Goal: Information Seeking & Learning: Check status

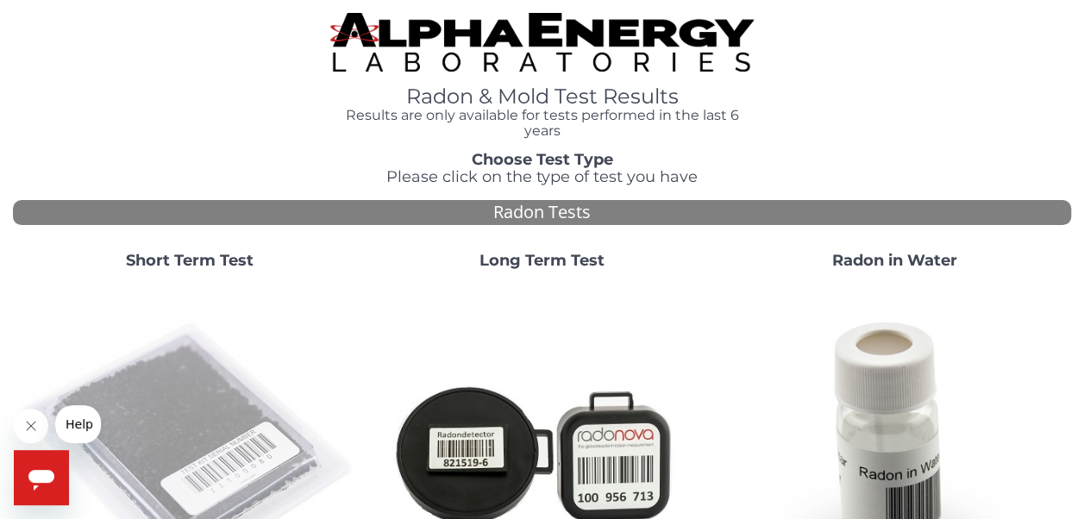
click at [178, 394] on img at bounding box center [189, 452] width 339 height 339
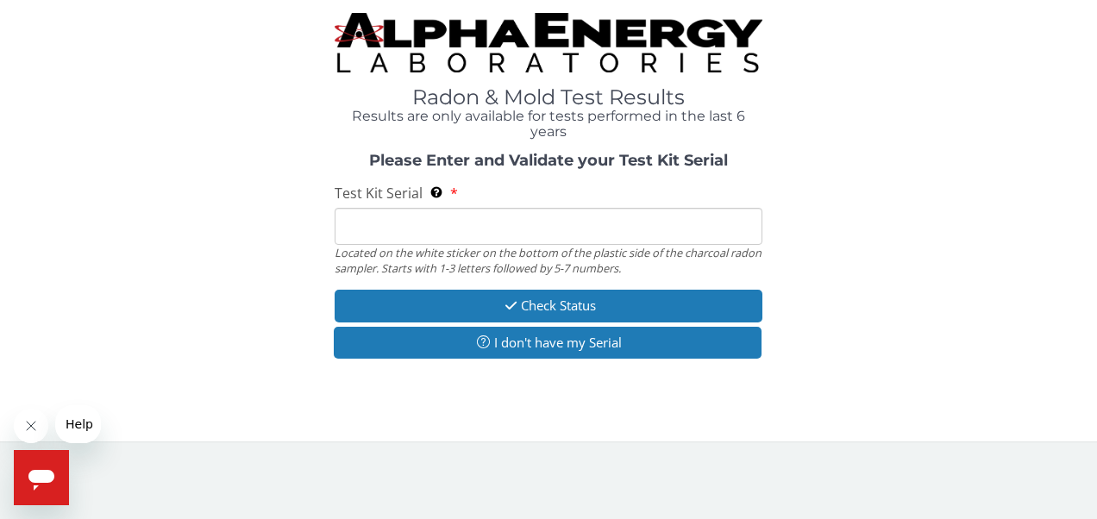
click at [409, 230] on input "Test Kit Serial Located on the white sticker on the bottom of the plastic side …" at bounding box center [548, 226] width 428 height 37
type input "fe457147"
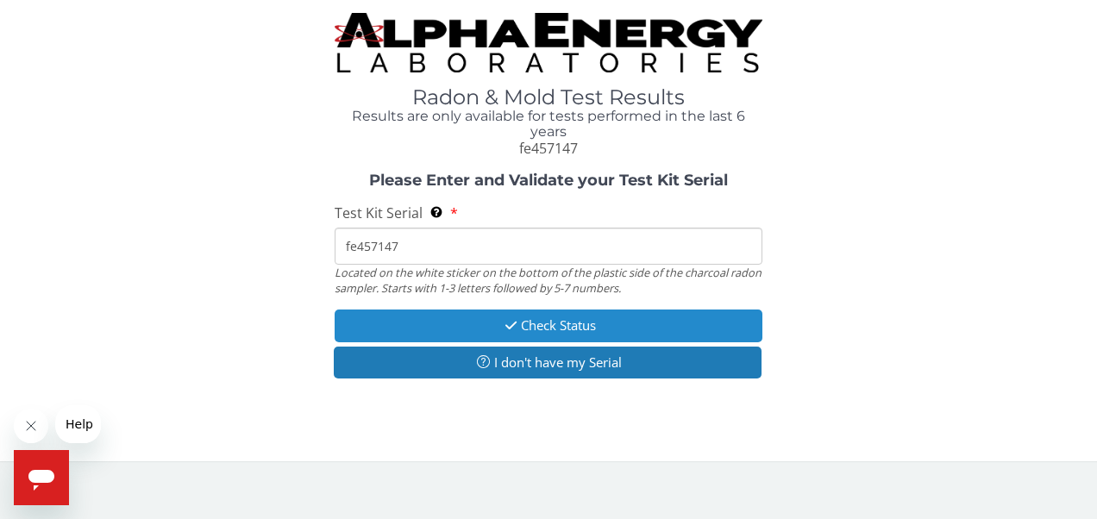
click at [533, 324] on button "Check Status" at bounding box center [548, 325] width 428 height 32
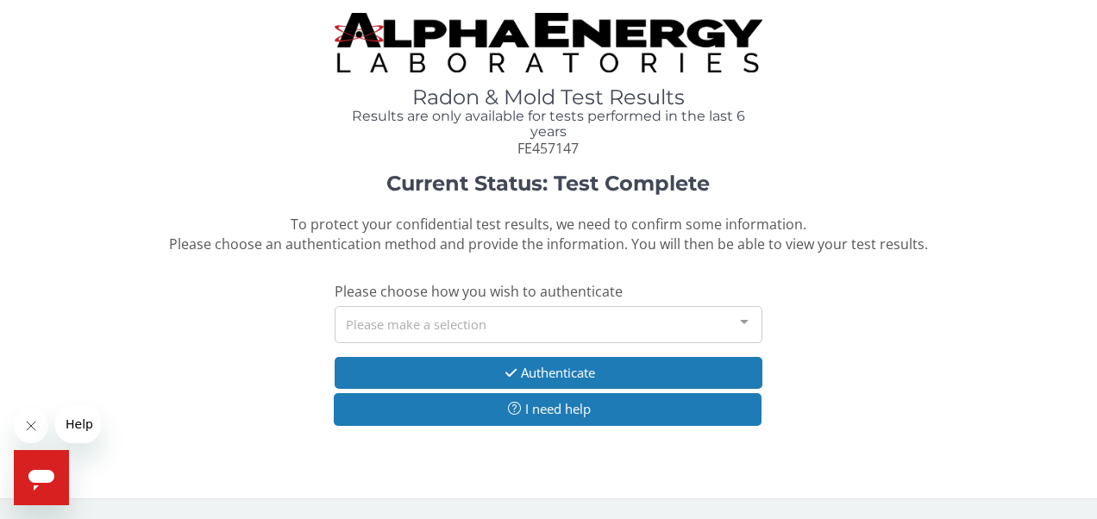
click at [614, 329] on div "Please make a selection" at bounding box center [548, 324] width 428 height 37
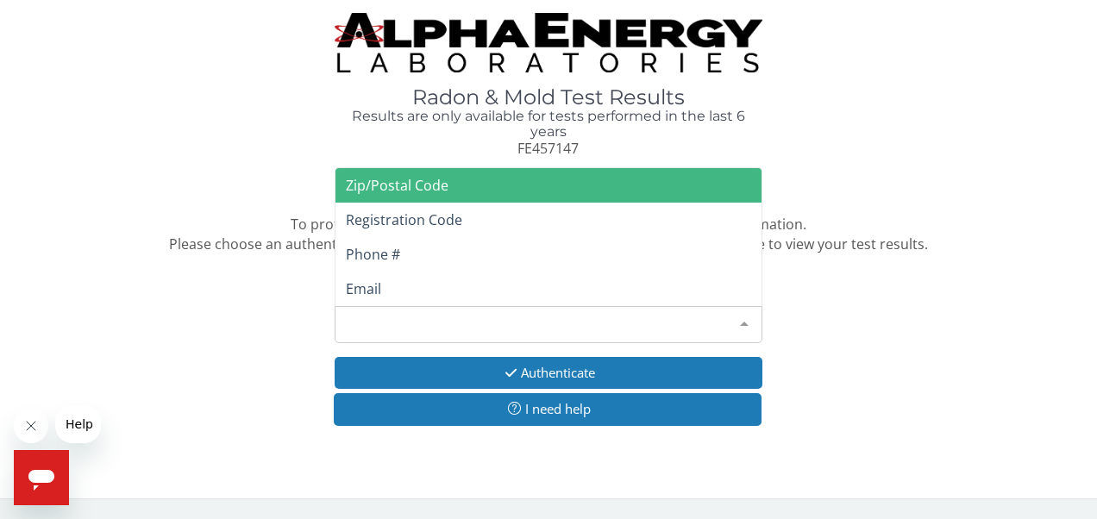
click at [826, 307] on div "Current Status: Test Complete To protect your confidential test results, we nee…" at bounding box center [548, 308] width 1071 height 272
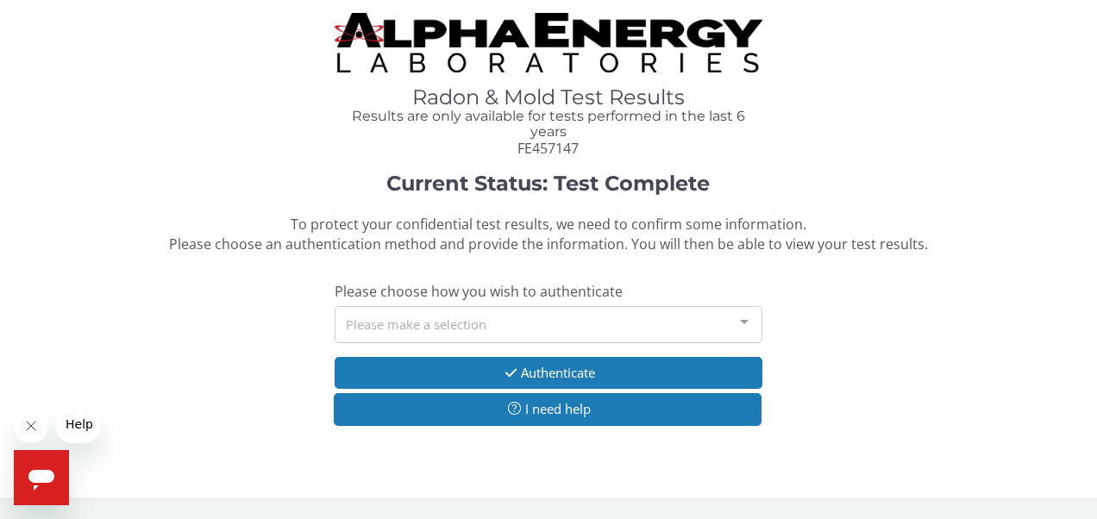
click at [641, 323] on div "Please make a selection" at bounding box center [548, 324] width 428 height 37
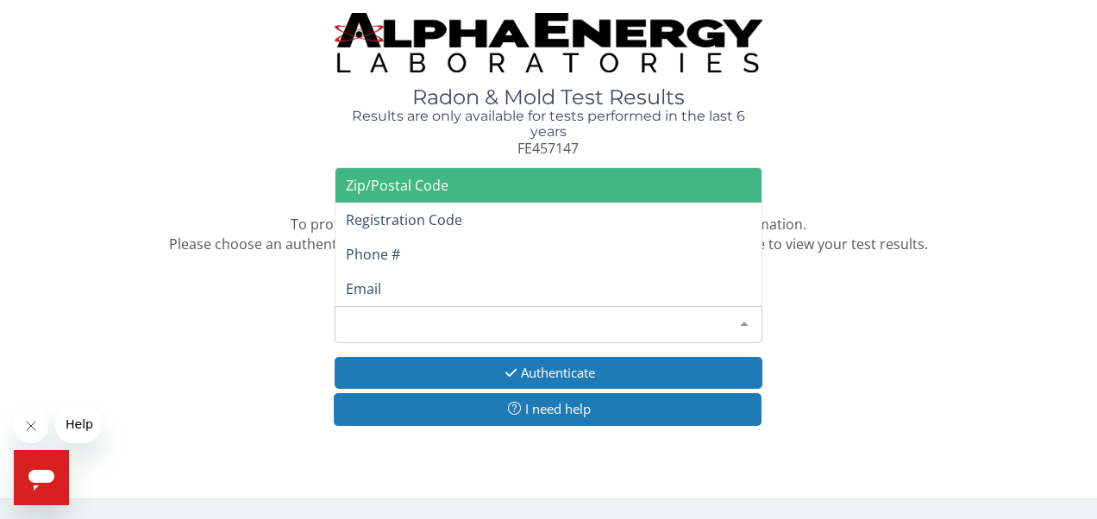
click at [543, 184] on span "Zip/Postal Code" at bounding box center [548, 185] width 427 height 34
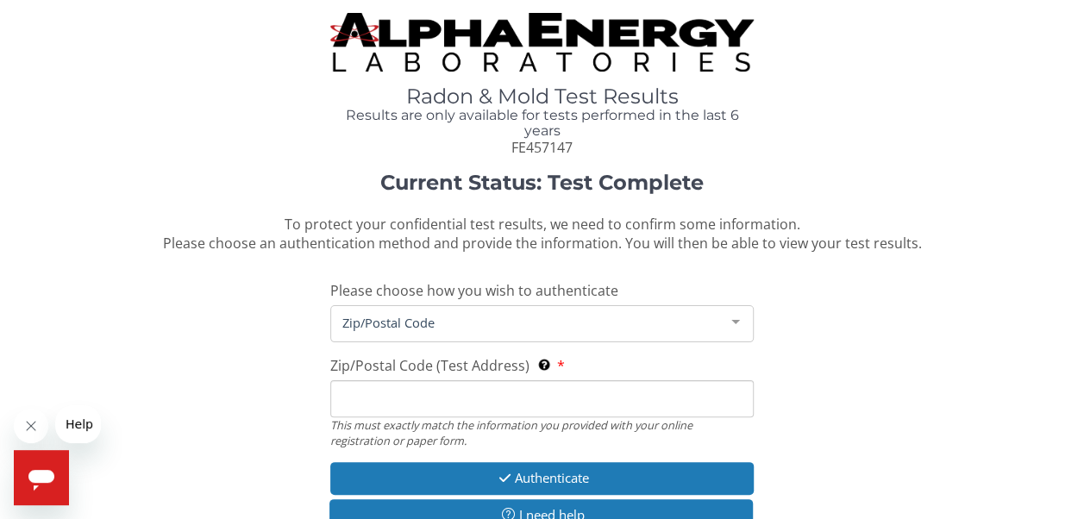
click at [574, 402] on input "Zip/Postal Code (Test Address) This must exactly match the information you prov…" at bounding box center [541, 398] width 423 height 37
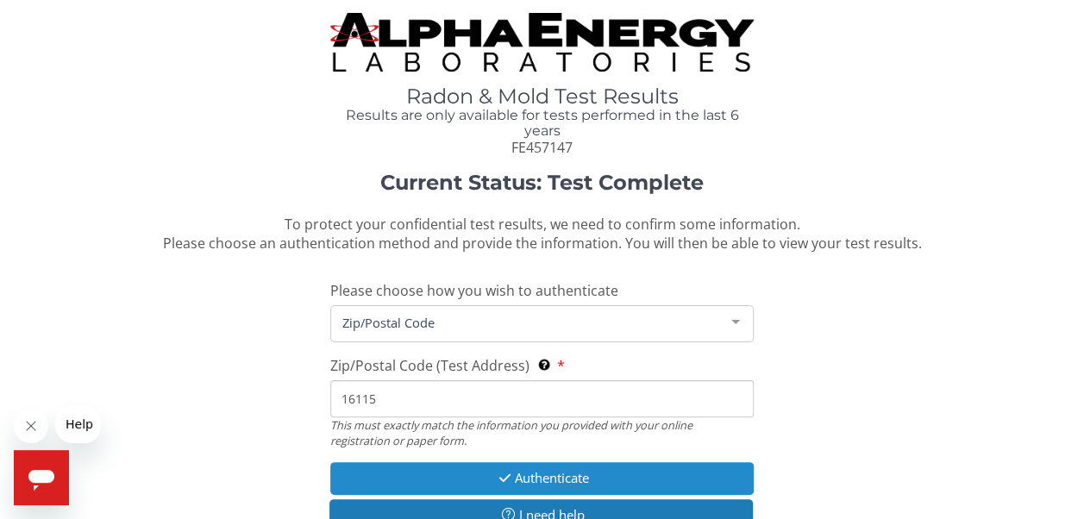
type input "16115"
click at [568, 483] on button "Authenticate" at bounding box center [541, 478] width 423 height 32
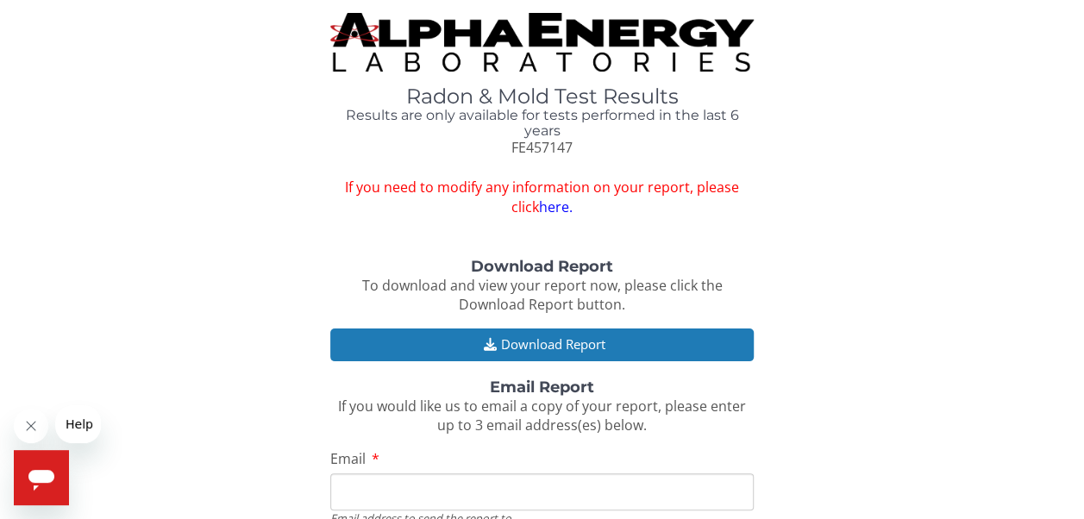
click at [539, 203] on link "here." at bounding box center [556, 206] width 34 height 19
